Goal: Information Seeking & Learning: Understand process/instructions

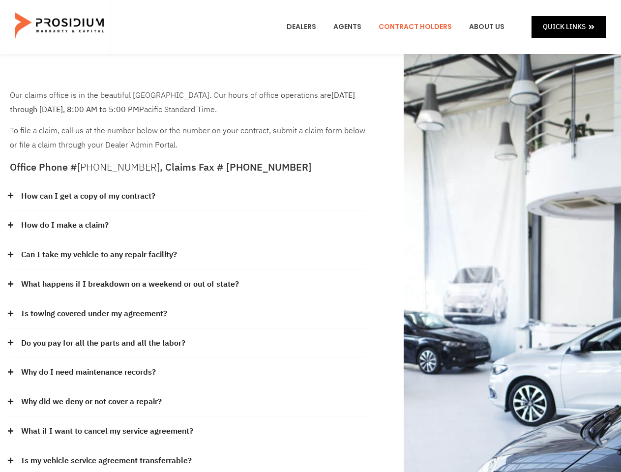
click at [310, 236] on div "How do I make a claim?" at bounding box center [188, 225] width 357 height 29
click at [188, 197] on div "How can I get a copy of my contract?" at bounding box center [188, 196] width 357 height 29
click at [87, 196] on link "How can I get a copy of my contract?" at bounding box center [88, 196] width 134 height 14
click at [188, 226] on div "How do I make a claim?" at bounding box center [188, 225] width 357 height 29
click at [64, 225] on link "How do I make a claim?" at bounding box center [64, 225] width 87 height 14
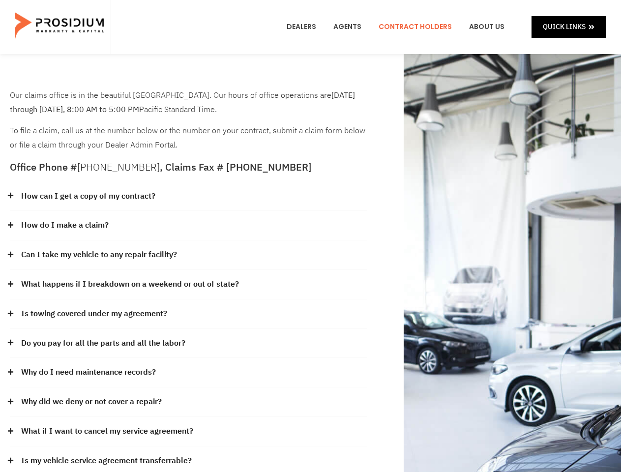
click at [188, 255] on div "Can I take my vehicle to any repair facility?" at bounding box center [188, 254] width 357 height 29
click at [99, 255] on link "Can I take my vehicle to any repair facility?" at bounding box center [99, 255] width 156 height 14
click at [188, 285] on link "What happens if I breakdown on a weekend or out of state?" at bounding box center [130, 284] width 218 height 14
click at [129, 284] on link "What happens if I breakdown on a weekend or out of state?" at bounding box center [130, 284] width 218 height 14
click at [188, 314] on div "Is towing covered under my agreement?" at bounding box center [188, 313] width 357 height 29
